Goal: Task Accomplishment & Management: Use online tool/utility

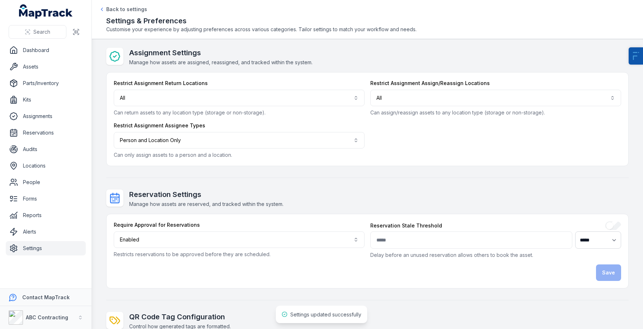
select select "****"
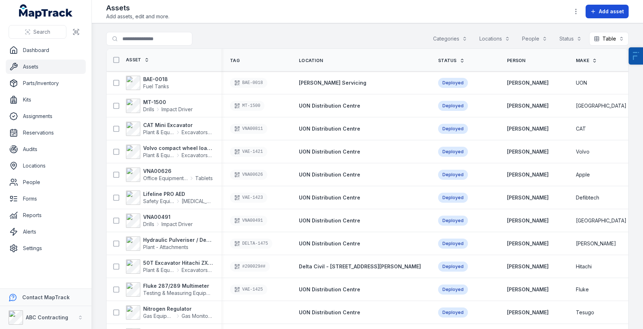
click at [598, 15] on button "Add asset" at bounding box center [607, 12] width 43 height 14
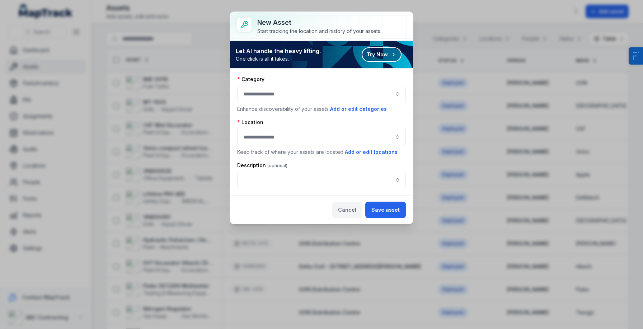
click at [361, 213] on button "Cancel" at bounding box center [347, 210] width 30 height 17
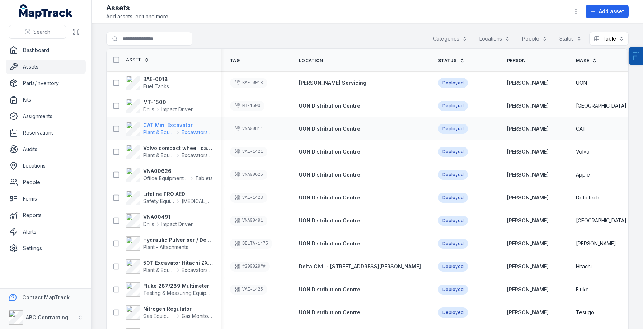
click at [155, 128] on strong "CAT Mini Excavator" at bounding box center [178, 125] width 70 height 7
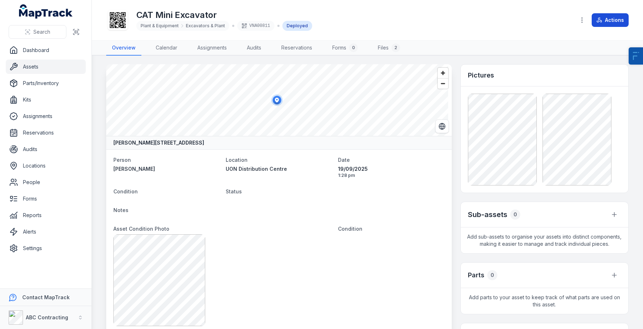
click at [614, 24] on button "Actions" at bounding box center [610, 20] width 37 height 14
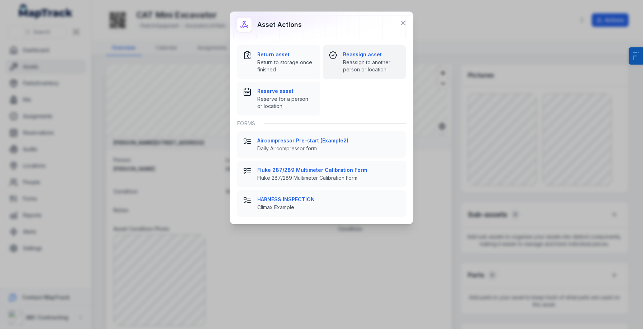
click at [357, 57] on strong "Reassign asset" at bounding box center [371, 54] width 57 height 7
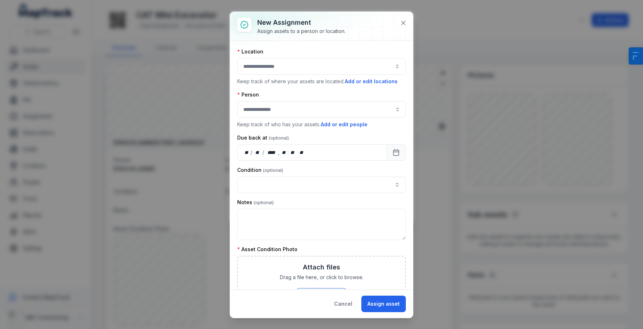
click at [271, 69] on button "button" at bounding box center [321, 66] width 169 height 17
click at [310, 41] on div "New assignment Assign assets to a person or location." at bounding box center [321, 26] width 183 height 29
click at [286, 61] on button "button" at bounding box center [321, 66] width 169 height 17
click at [334, 29] on div "Assign assets to a person or location." at bounding box center [301, 31] width 88 height 7
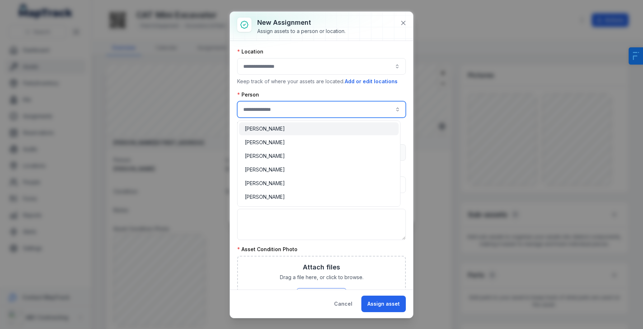
click at [288, 112] on input "assignment-add:person-label" at bounding box center [321, 109] width 169 height 17
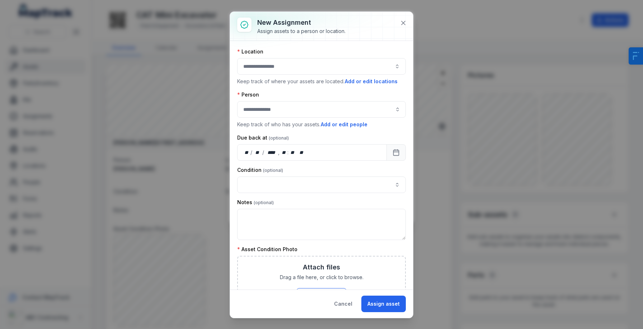
click at [306, 48] on div "**********" at bounding box center [321, 243] width 169 height 390
click at [404, 25] on icon at bounding box center [403, 22] width 7 height 7
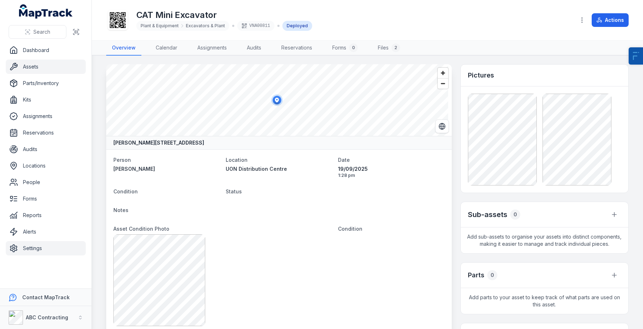
click at [58, 249] on link "Settings" at bounding box center [46, 248] width 80 height 14
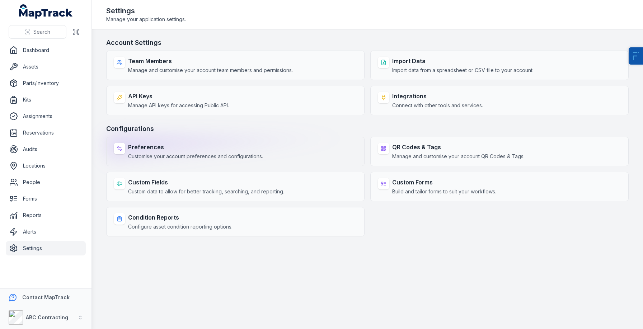
click at [155, 156] on span "Customise your account preferences and configurations." at bounding box center [195, 156] width 135 height 7
select select "****"
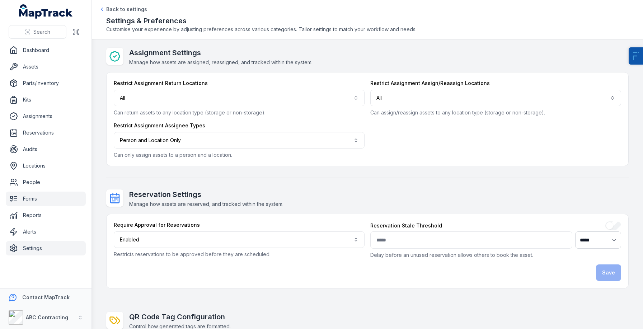
click at [39, 196] on link "Forms" at bounding box center [46, 199] width 80 height 14
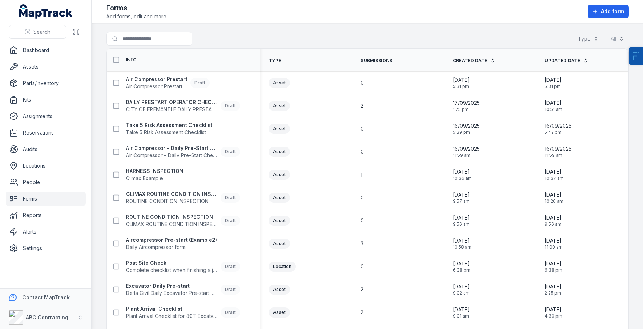
click at [601, 3] on header "Toggle Navigation Forms Add forms, edit and more. Add form" at bounding box center [367, 11] width 551 height 23
click at [603, 8] on span "Add form" at bounding box center [612, 11] width 23 height 7
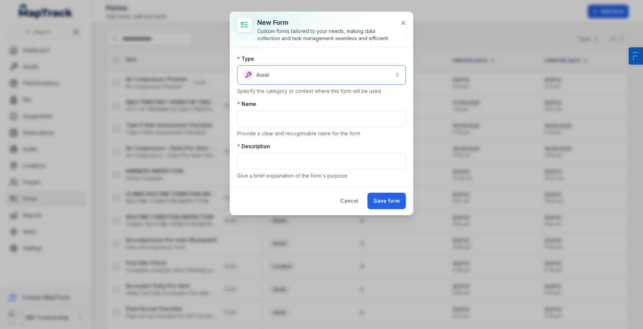
click at [309, 74] on button "Asset *****" at bounding box center [321, 74] width 169 height 19
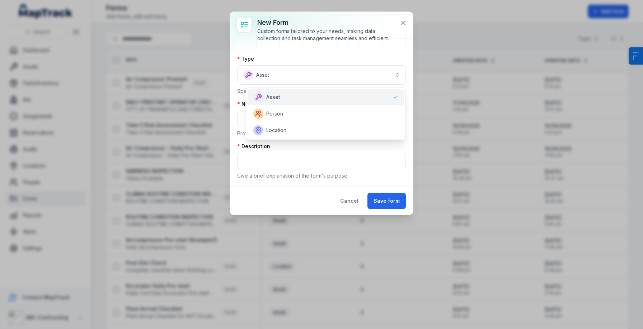
drag, startPoint x: 239, startPoint y: 125, endPoint x: 243, endPoint y: 122, distance: 5.3
click at [239, 125] on div "Type Asset ***** Specify the category or context where this form will be used N…" at bounding box center [321, 117] width 169 height 124
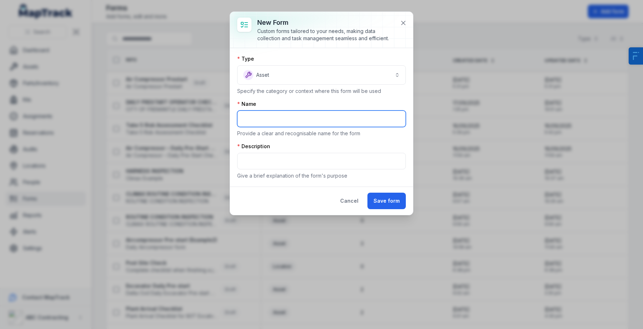
click at [250, 121] on input "text" at bounding box center [321, 119] width 169 height 17
click at [254, 122] on input "text" at bounding box center [321, 119] width 169 height 17
type input "****"
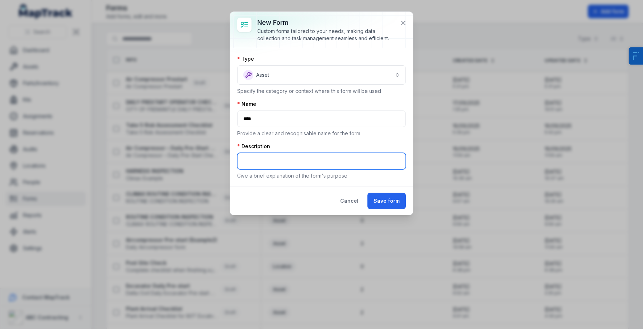
click at [251, 157] on input "text" at bounding box center [321, 161] width 169 height 17
type input "****"
click at [398, 189] on div "Cancel Save form" at bounding box center [321, 201] width 183 height 28
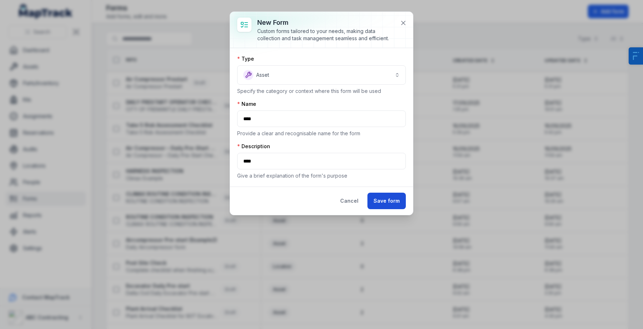
click at [390, 207] on button "Save form" at bounding box center [386, 201] width 38 height 17
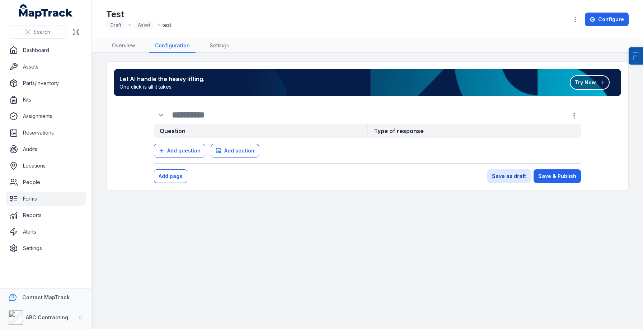
click at [583, 84] on button "Try Now" at bounding box center [590, 82] width 40 height 14
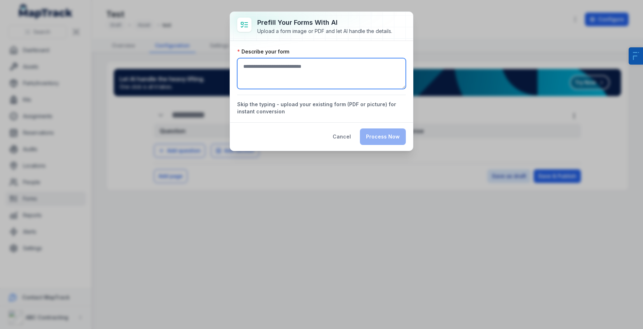
click at [291, 68] on textarea ":r6g:-form-item-label" at bounding box center [321, 73] width 169 height 31
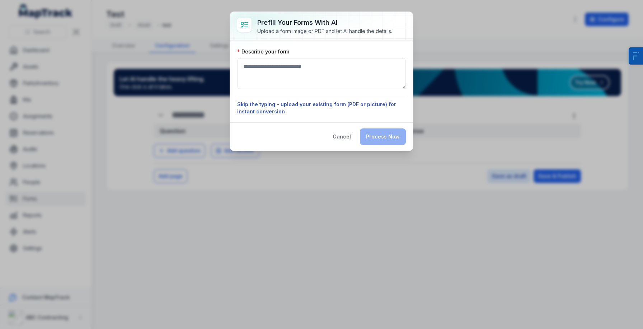
click at [328, 104] on div "Describe your form Skip the typing - upload your existing form (PDF or picture)…" at bounding box center [321, 81] width 169 height 67
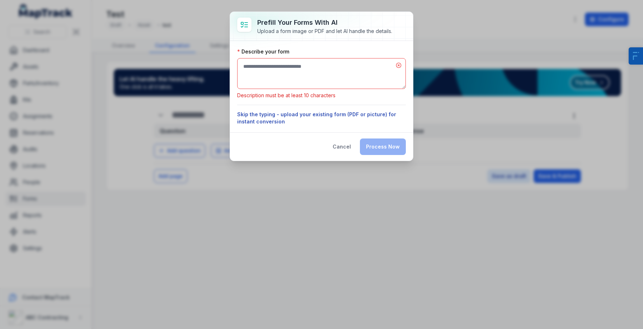
click at [300, 119] on button "Skip the typing - upload your existing form (PDF or picture) for instant conver…" at bounding box center [321, 118] width 169 height 14
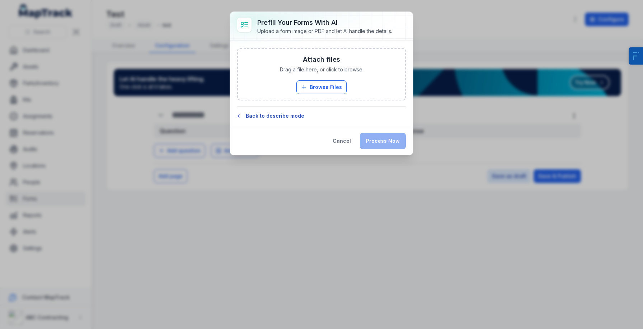
click at [267, 116] on button "Back to describe mode" at bounding box center [321, 115] width 169 height 7
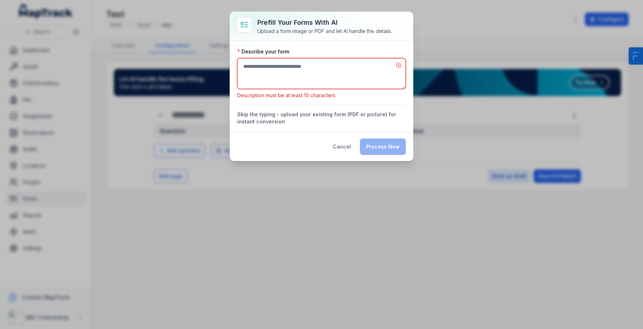
click at [291, 82] on textarea ":r6i:-form-item-label" at bounding box center [321, 73] width 169 height 31
click at [290, 116] on button "Skip the typing - upload your existing form (PDF or picture) for instant conver…" at bounding box center [321, 118] width 169 height 14
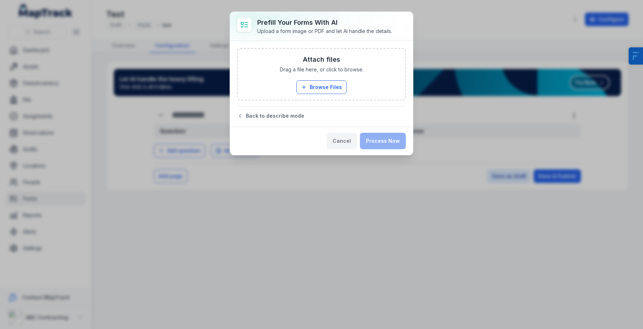
click at [349, 141] on button "Cancel" at bounding box center [341, 141] width 30 height 17
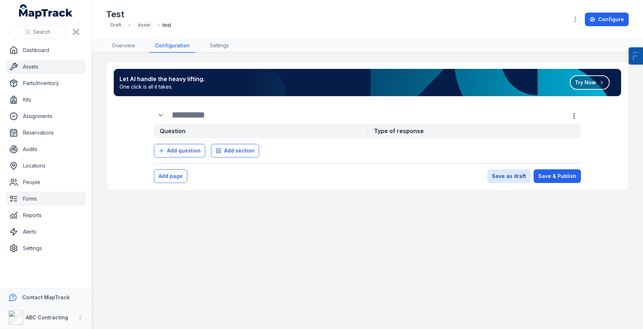
click at [64, 66] on link "Assets" at bounding box center [46, 67] width 80 height 14
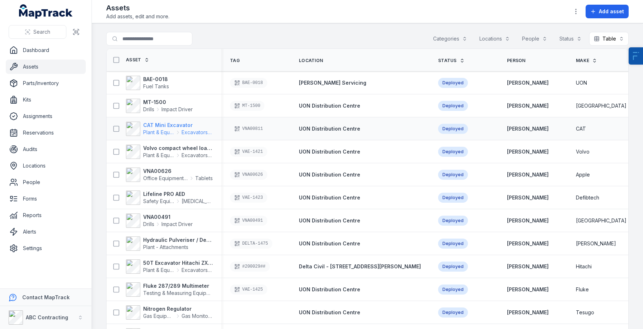
click at [155, 125] on strong "CAT Mini Excavator" at bounding box center [178, 125] width 70 height 7
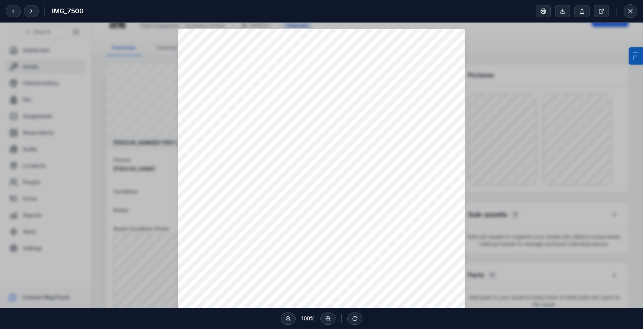
click at [98, 8] on div "IMG_7500" at bounding box center [321, 11] width 643 height 23
click at [70, 12] on h2 "IMG_7500" at bounding box center [68, 11] width 32 height 10
click at [104, 14] on div "IMG_7500" at bounding box center [321, 11] width 643 height 23
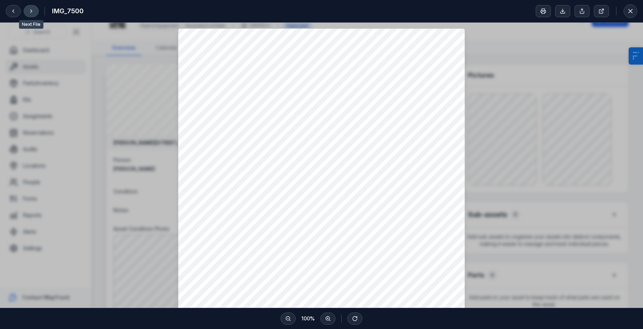
click at [34, 10] on button at bounding box center [31, 11] width 15 height 12
click at [628, 13] on icon at bounding box center [630, 11] width 7 height 7
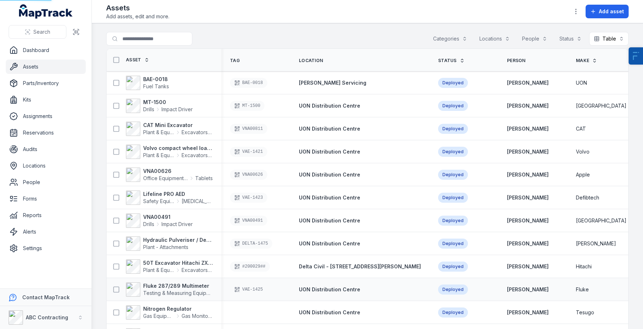
click at [167, 282] on strong "Fluke 287/289 Multimeter" at bounding box center [178, 285] width 70 height 7
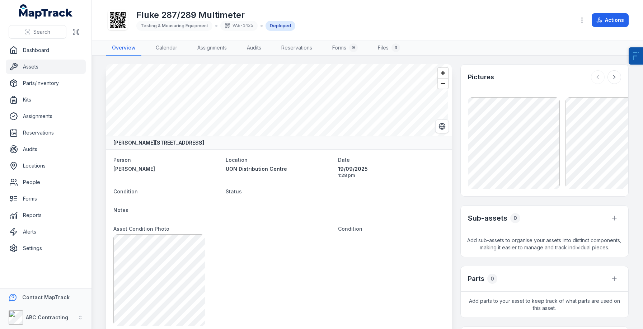
scroll to position [480, 0]
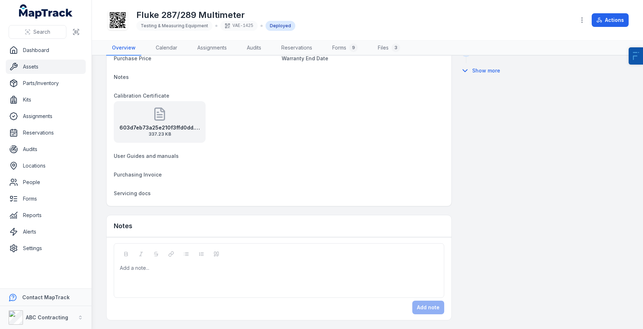
click at [176, 126] on strong "603d7eb73a25e210f3ffd0dd.original" at bounding box center [159, 127] width 80 height 7
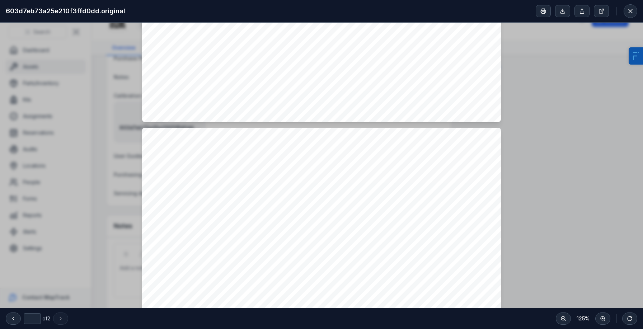
scroll to position [353, 0]
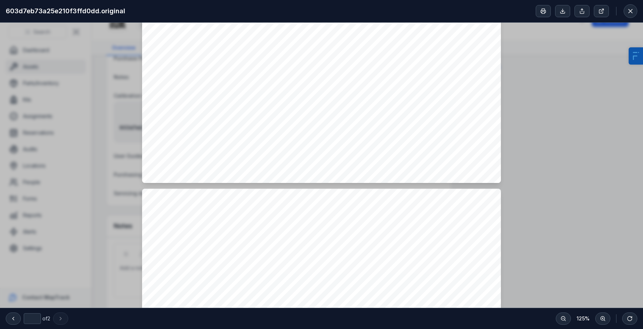
click at [593, 100] on div at bounding box center [321, 186] width 643 height 1033
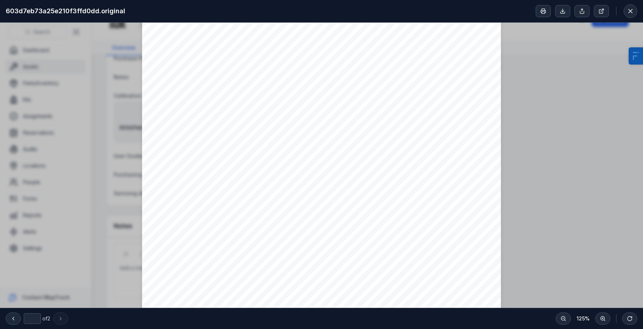
scroll to position [747, 0]
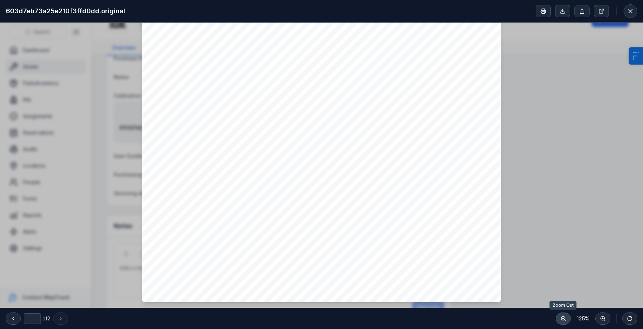
click at [561, 314] on button at bounding box center [563, 319] width 15 height 12
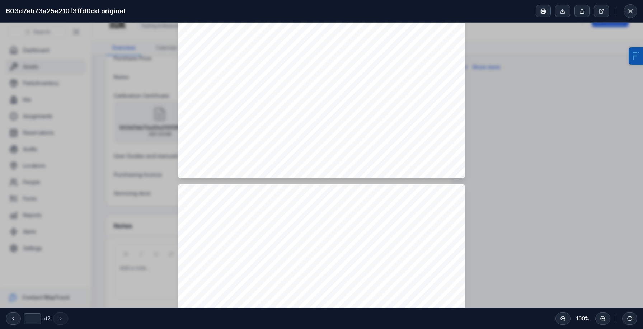
scroll to position [0, 0]
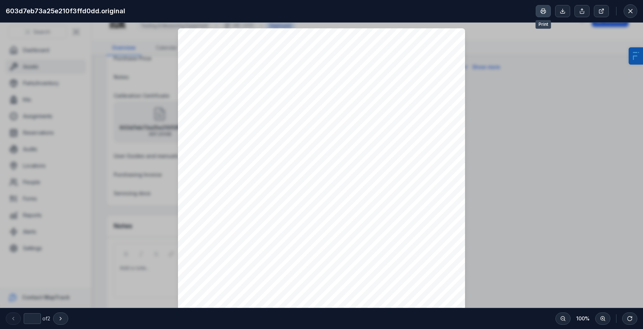
click at [547, 13] on button at bounding box center [543, 11] width 15 height 12
click at [585, 13] on button at bounding box center [581, 11] width 15 height 12
click at [605, 11] on link at bounding box center [601, 11] width 15 height 12
click at [61, 325] on div "* of 2 100 %" at bounding box center [321, 318] width 643 height 21
click at [63, 319] on icon at bounding box center [61, 319] width 6 height 6
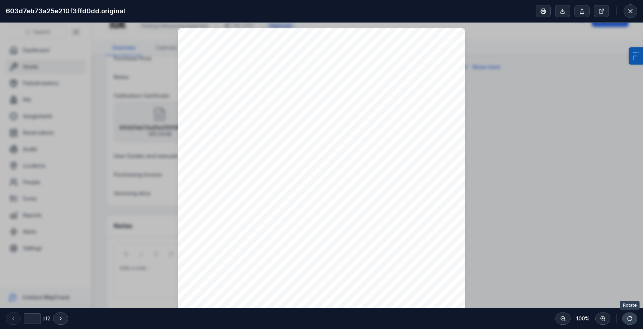
click at [629, 319] on icon at bounding box center [630, 319] width 6 height 6
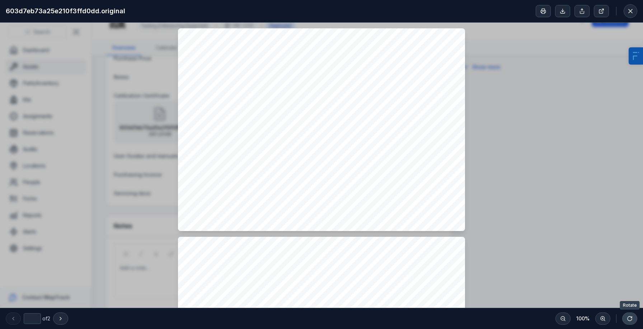
click at [629, 319] on icon at bounding box center [630, 319] width 6 height 6
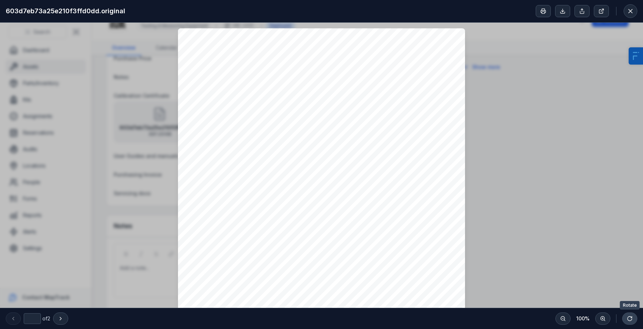
click at [629, 320] on icon at bounding box center [630, 319] width 6 height 6
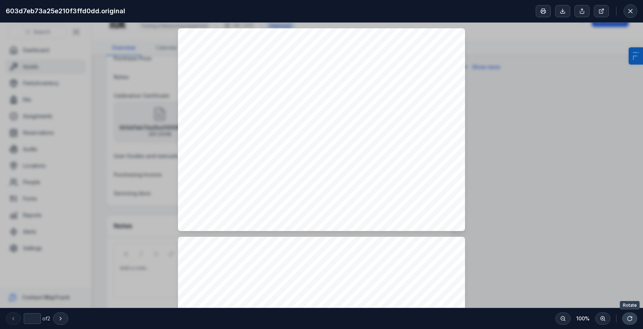
click at [629, 320] on icon at bounding box center [630, 319] width 6 height 6
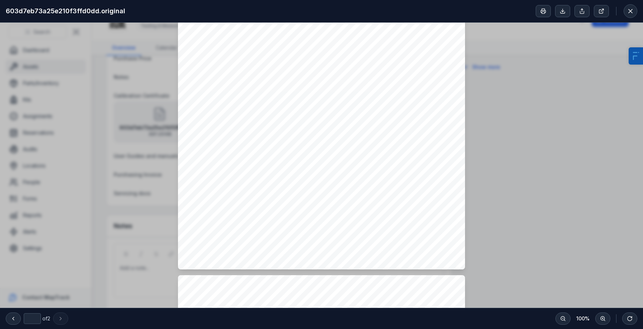
type input "*"
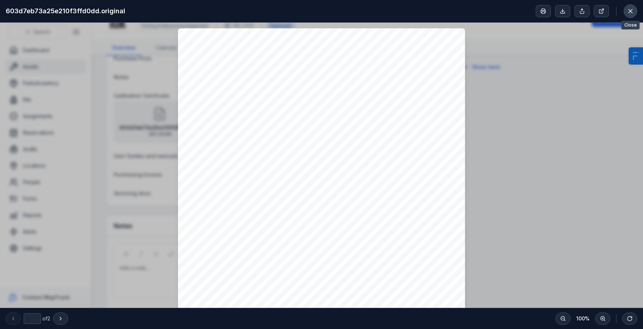
click at [633, 11] on icon at bounding box center [630, 11] width 7 height 7
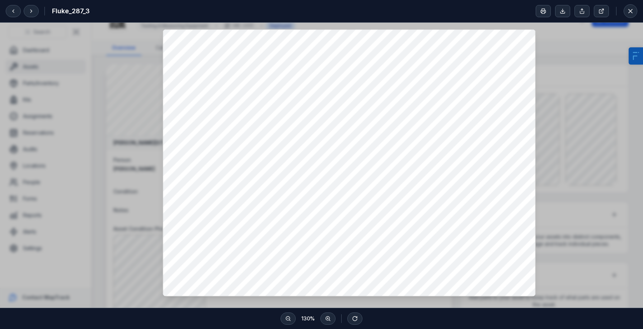
click at [57, 168] on div at bounding box center [321, 165] width 643 height 285
click at [634, 14] on button at bounding box center [631, 11] width 14 height 14
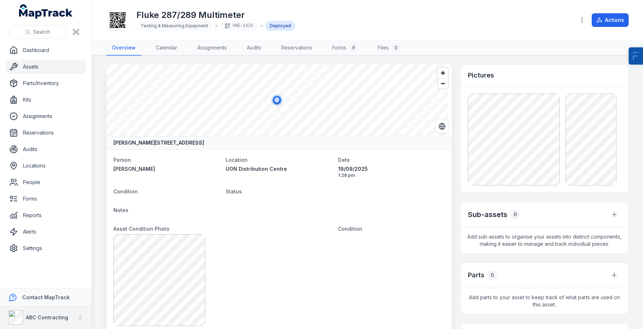
click at [58, 311] on div "ABC Contracting" at bounding box center [39, 317] width 60 height 14
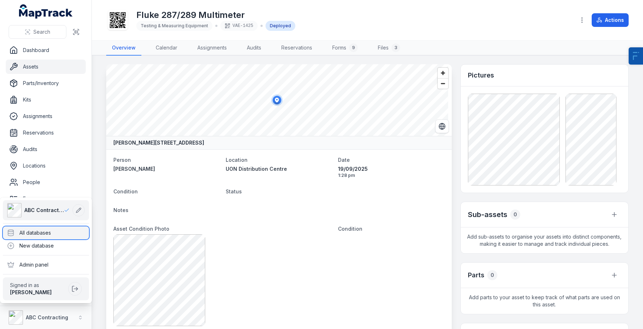
click at [53, 235] on div "All databases" at bounding box center [46, 232] width 86 height 13
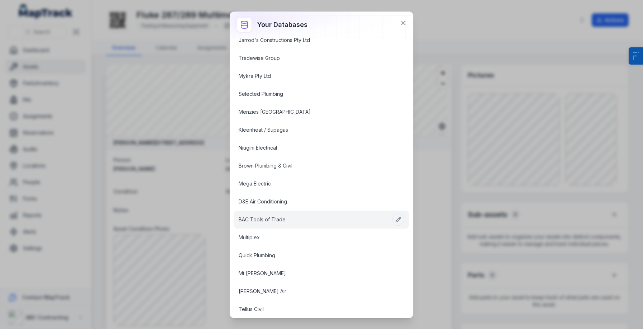
scroll to position [453, 0]
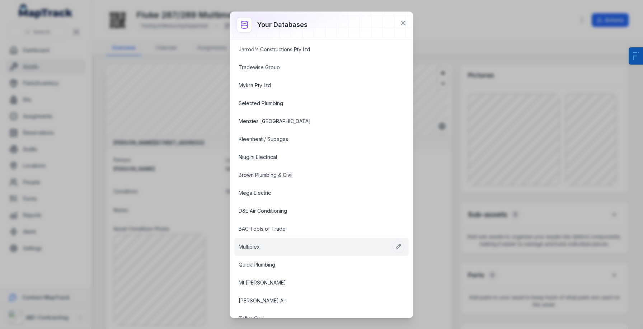
click at [256, 248] on link "Multiplex" at bounding box center [313, 246] width 149 height 7
